Goal: Task Accomplishment & Management: Use online tool/utility

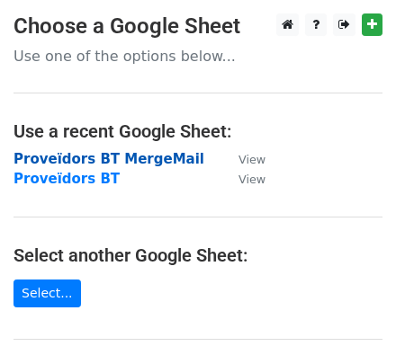
click at [123, 152] on strong "Proveïdors BT MergeMail" at bounding box center [108, 159] width 191 height 16
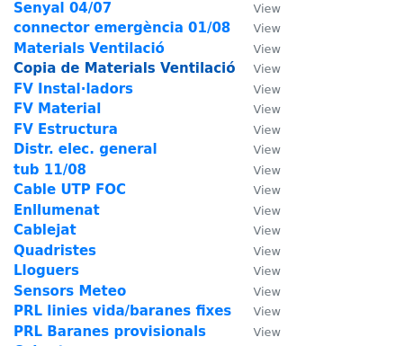
scroll to position [144, 0]
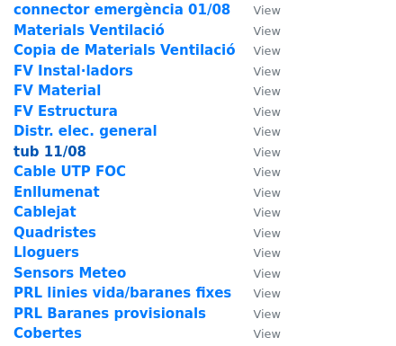
click at [56, 151] on strong "tub 11/08" at bounding box center [49, 152] width 73 height 16
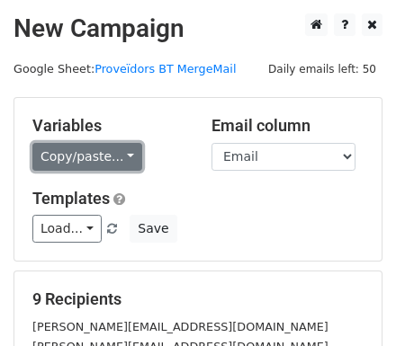
click at [84, 152] on link "Copy/paste..." at bounding box center [87, 157] width 110 height 28
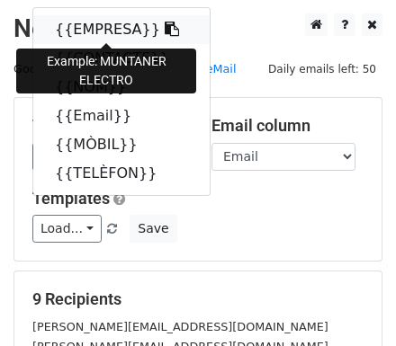
drag, startPoint x: 142, startPoint y: 27, endPoint x: 38, endPoint y: 44, distance: 105.7
click at [165, 27] on icon at bounding box center [172, 29] width 14 height 14
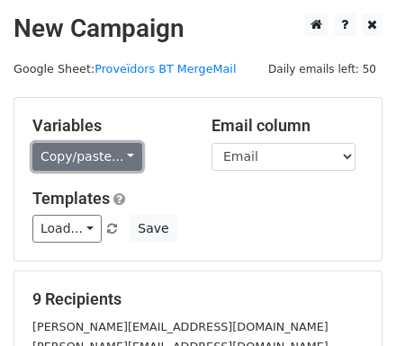
click at [101, 161] on link "Copy/paste..." at bounding box center [87, 157] width 110 height 28
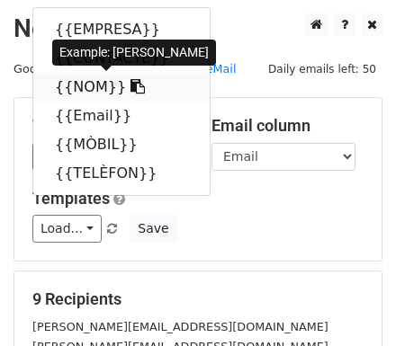
click at [130, 88] on icon at bounding box center [137, 86] width 14 height 14
